Goal: Check status: Check status

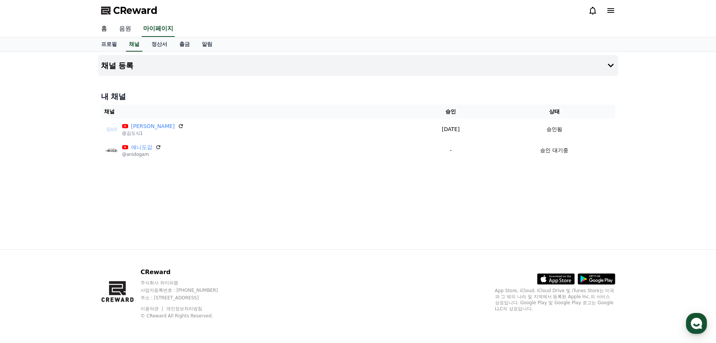
click at [129, 31] on link "음원" at bounding box center [125, 29] width 24 height 16
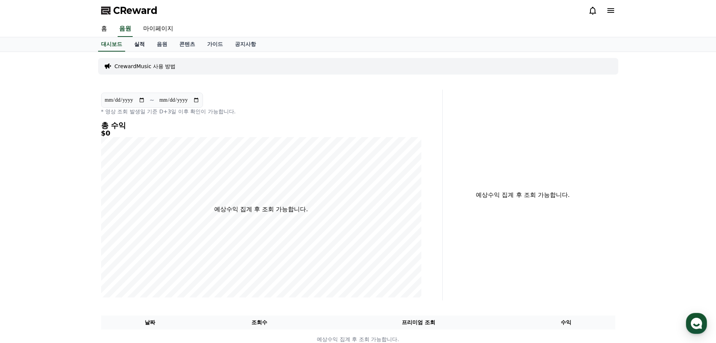
click at [139, 46] on link "실적" at bounding box center [139, 44] width 23 height 14
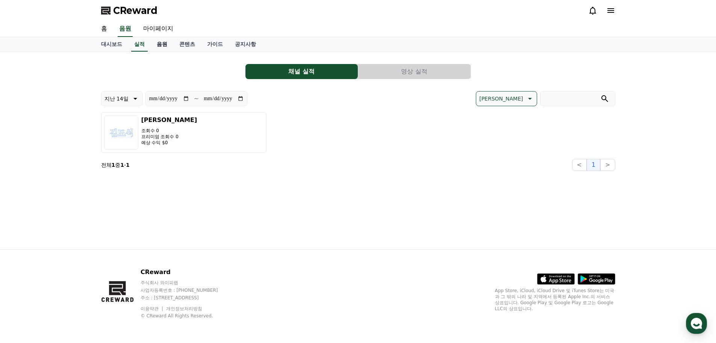
click at [155, 45] on link "음원" at bounding box center [162, 44] width 23 height 14
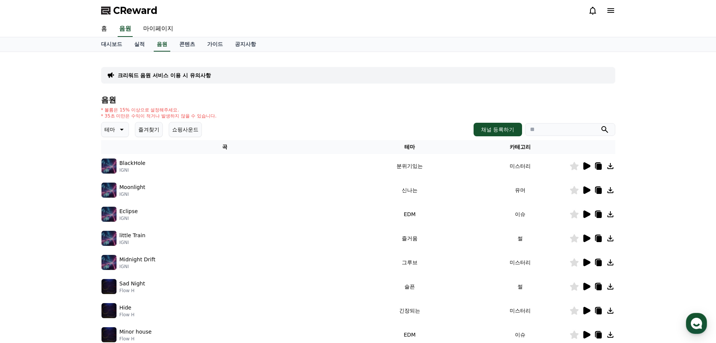
click at [601, 167] on icon at bounding box center [598, 167] width 5 height 6
click at [11, 104] on div "크리워드 음원 서비스 이용 시 유의사항 음원 * 볼륨은 15% 이상으로 설정해주세요. * 35초 미만은 수익이 적거나 발생하지 않을 수 있습니…" at bounding box center [358, 234] width 716 height 364
